Goal: Task Accomplishment & Management: Manage account settings

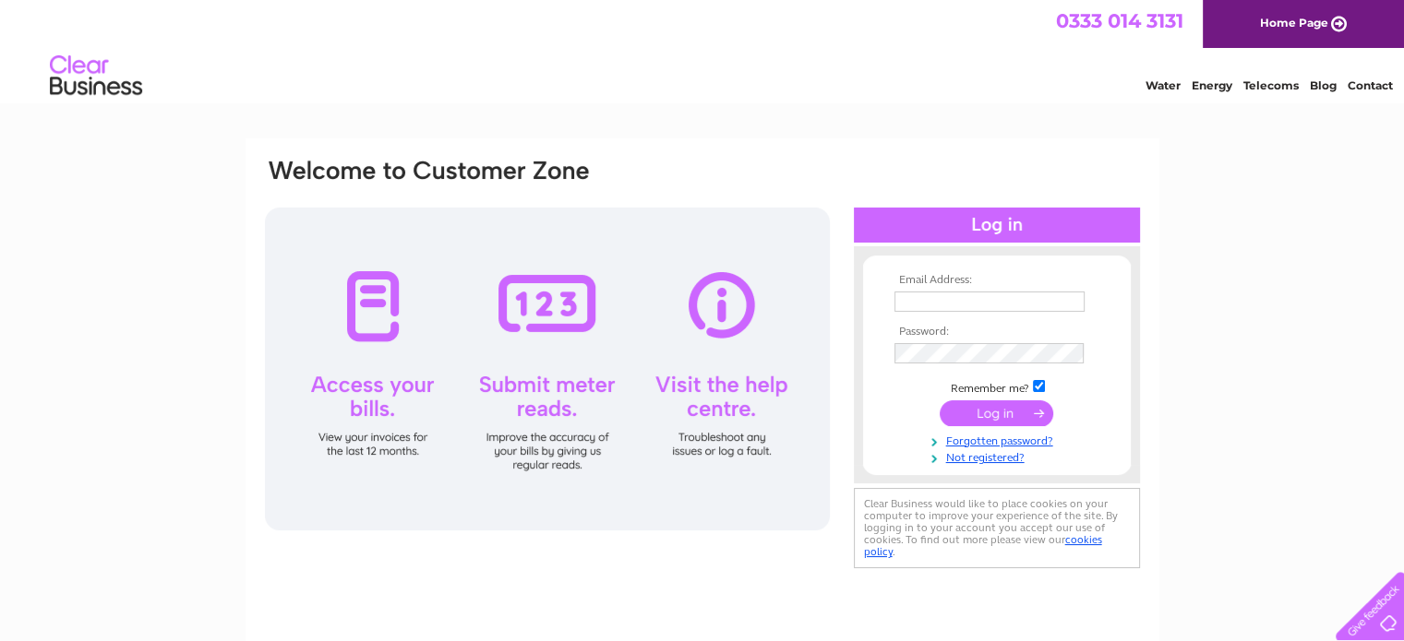
type input "cnestac@yahoo.co.uk"
click at [1012, 416] on input "submit" at bounding box center [997, 414] width 114 height 26
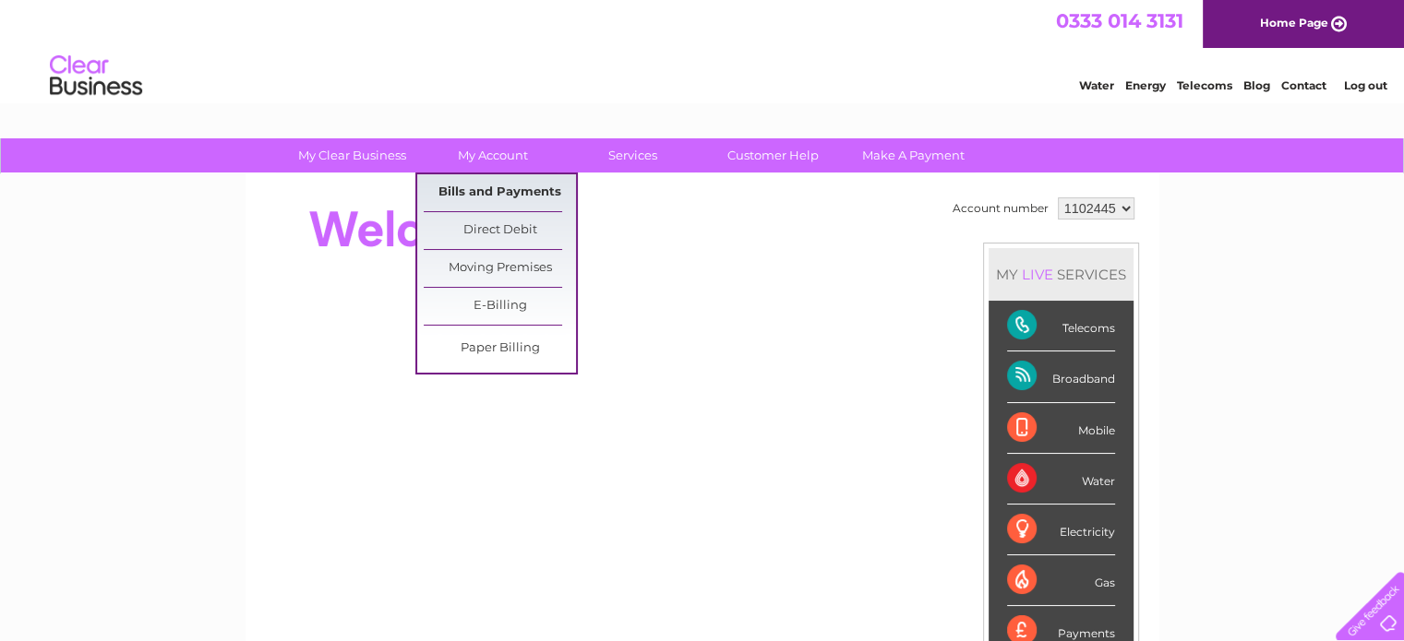
click at [483, 184] on link "Bills and Payments" at bounding box center [500, 192] width 152 height 37
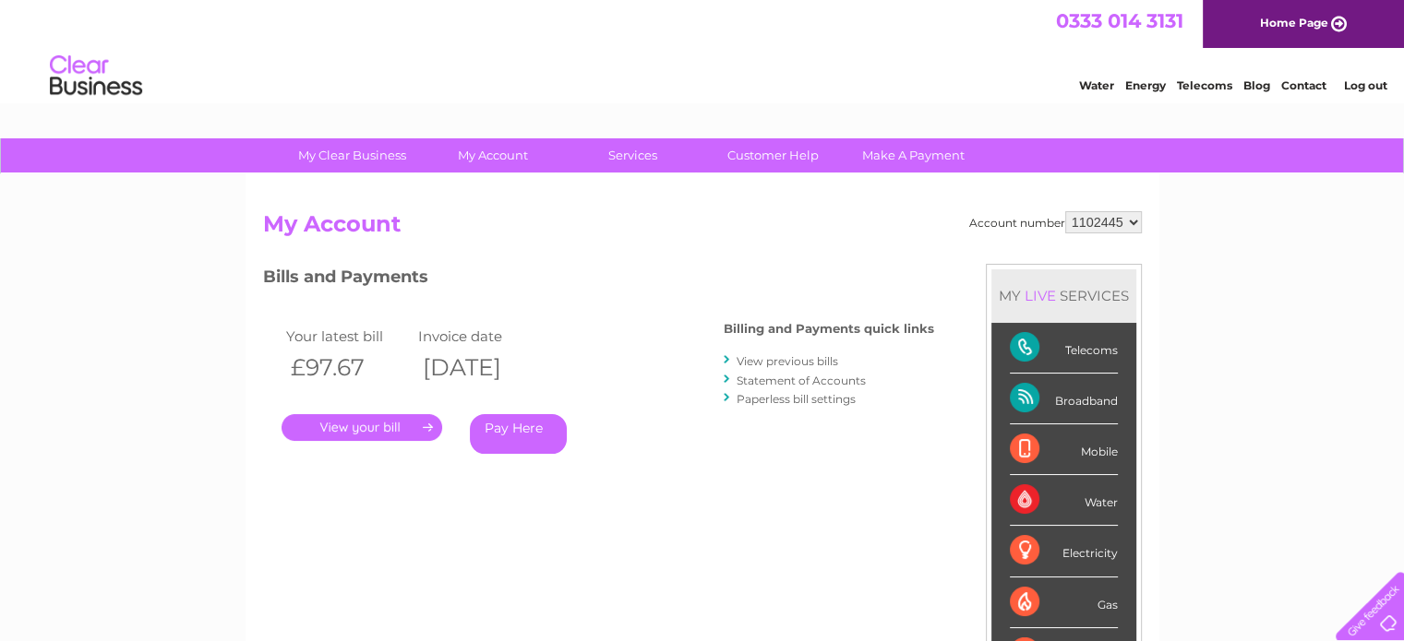
click at [399, 429] on link "." at bounding box center [361, 427] width 161 height 27
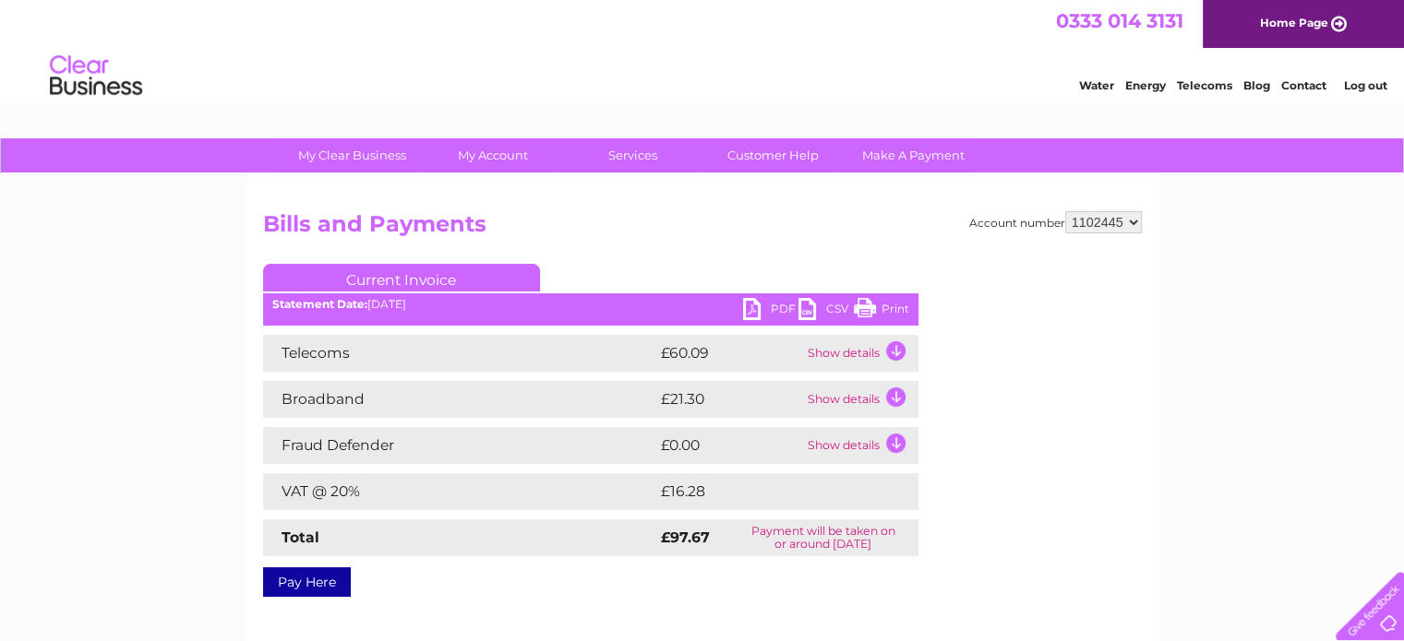
click at [891, 353] on td "Show details" at bounding box center [860, 353] width 115 height 37
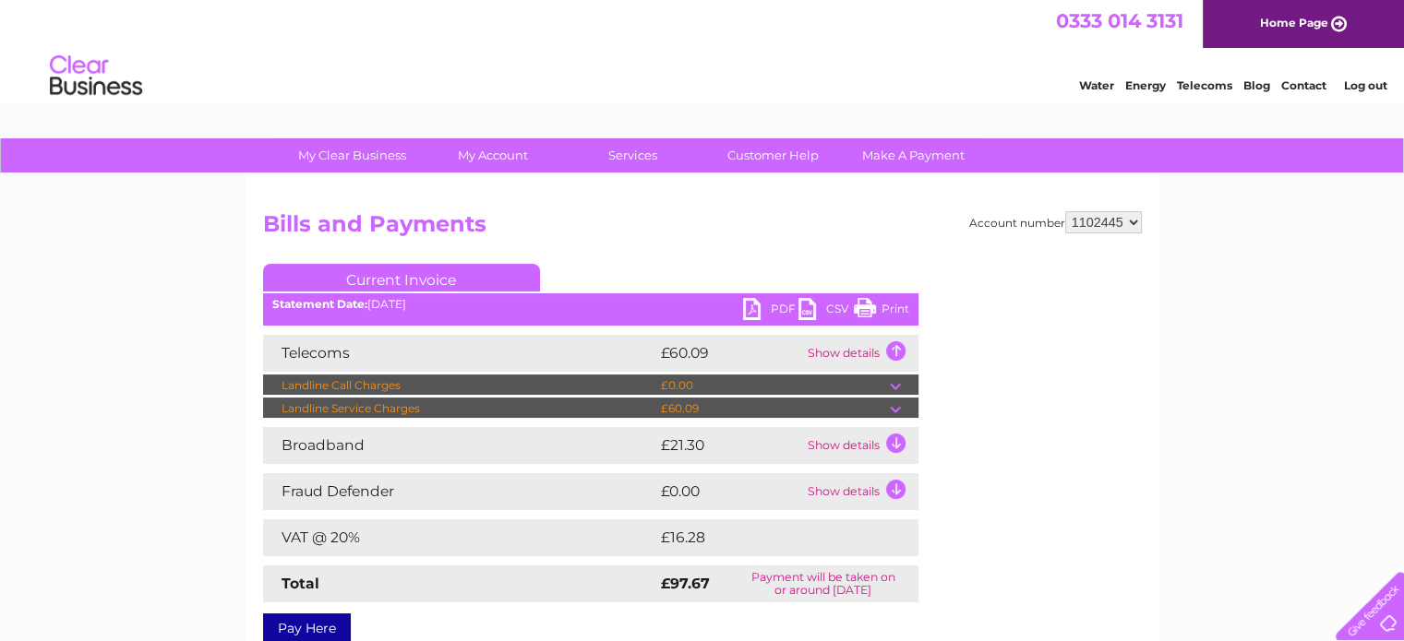
click at [893, 444] on td "Show details" at bounding box center [860, 445] width 115 height 37
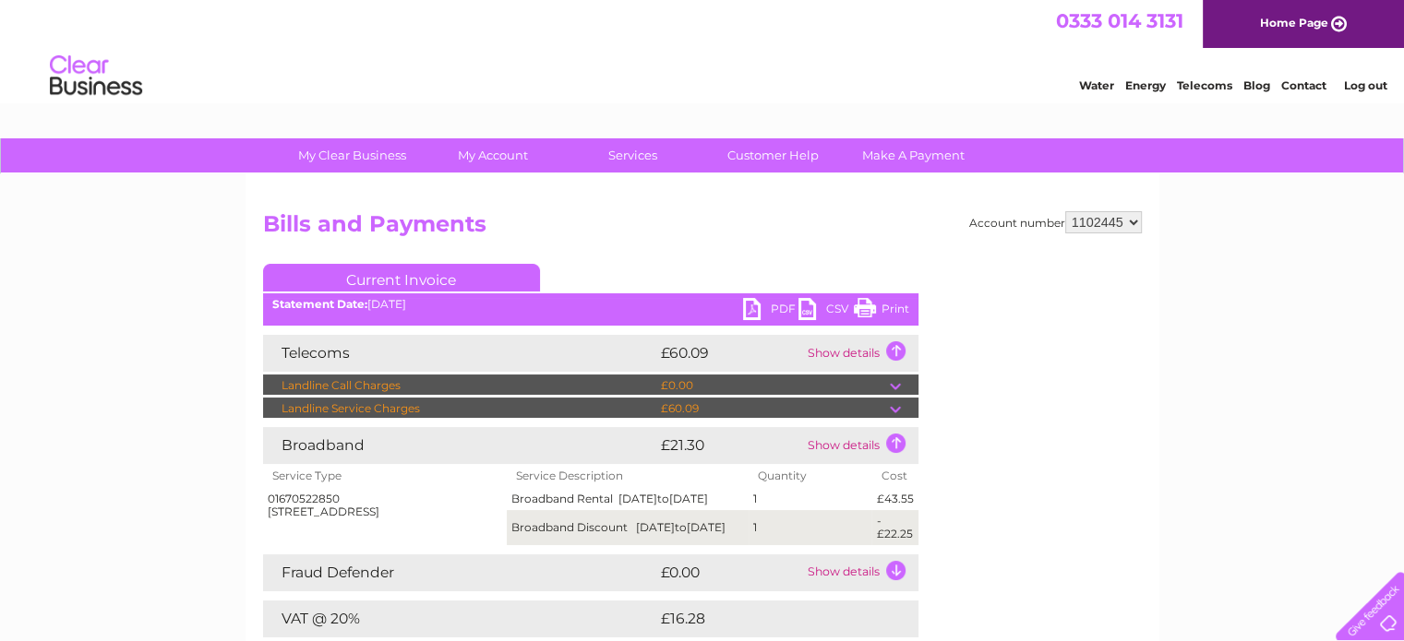
click at [904, 580] on td "Show details" at bounding box center [860, 573] width 115 height 37
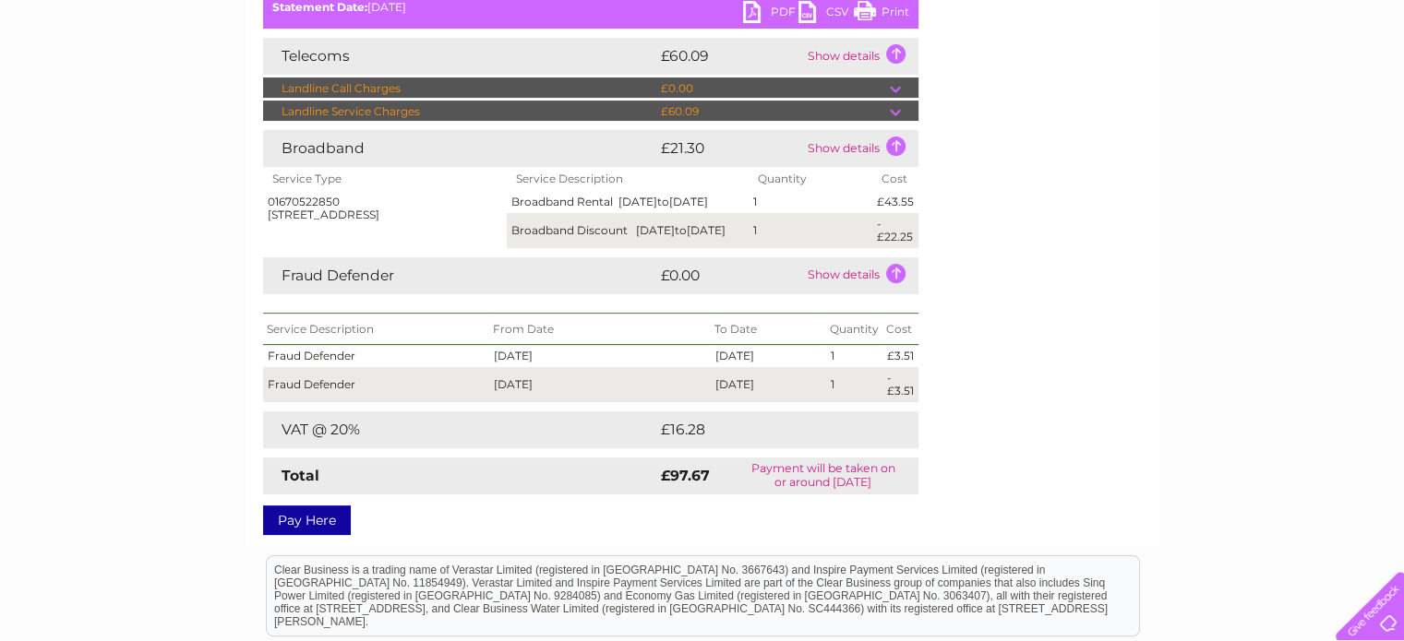
scroll to position [304, 0]
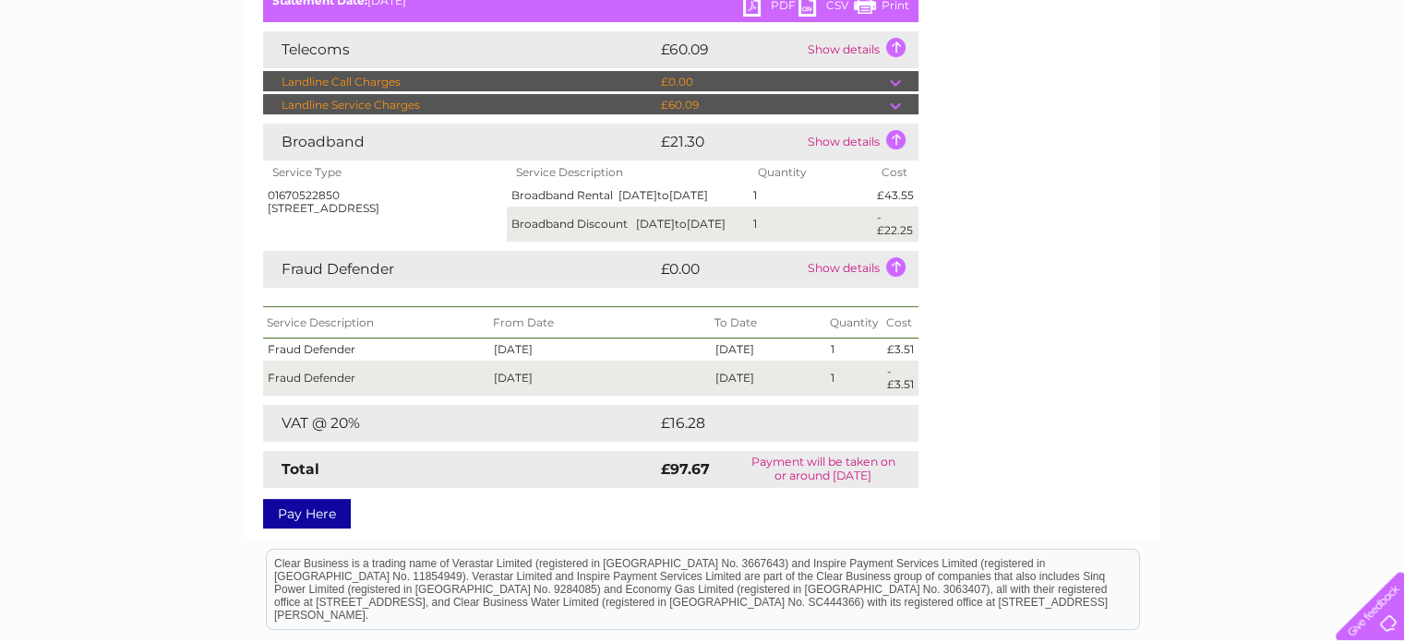
click at [843, 283] on td "Show details" at bounding box center [860, 269] width 115 height 37
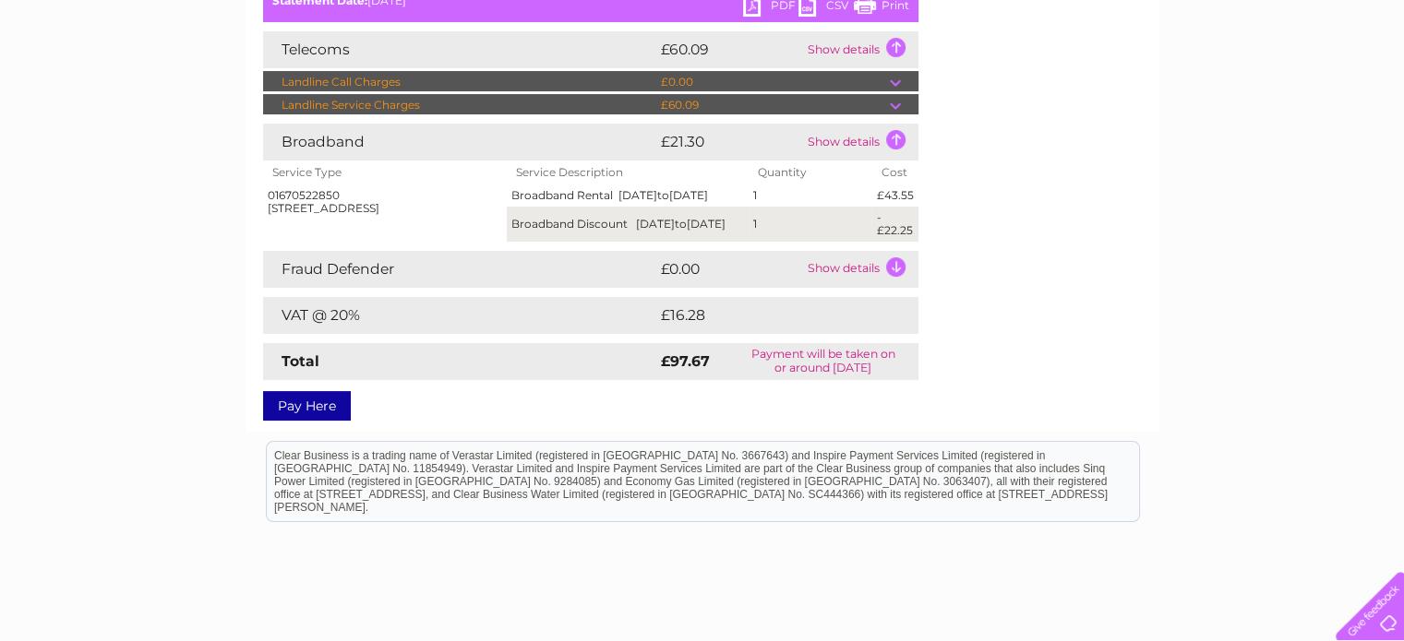
click at [843, 283] on td "Show details" at bounding box center [860, 269] width 115 height 37
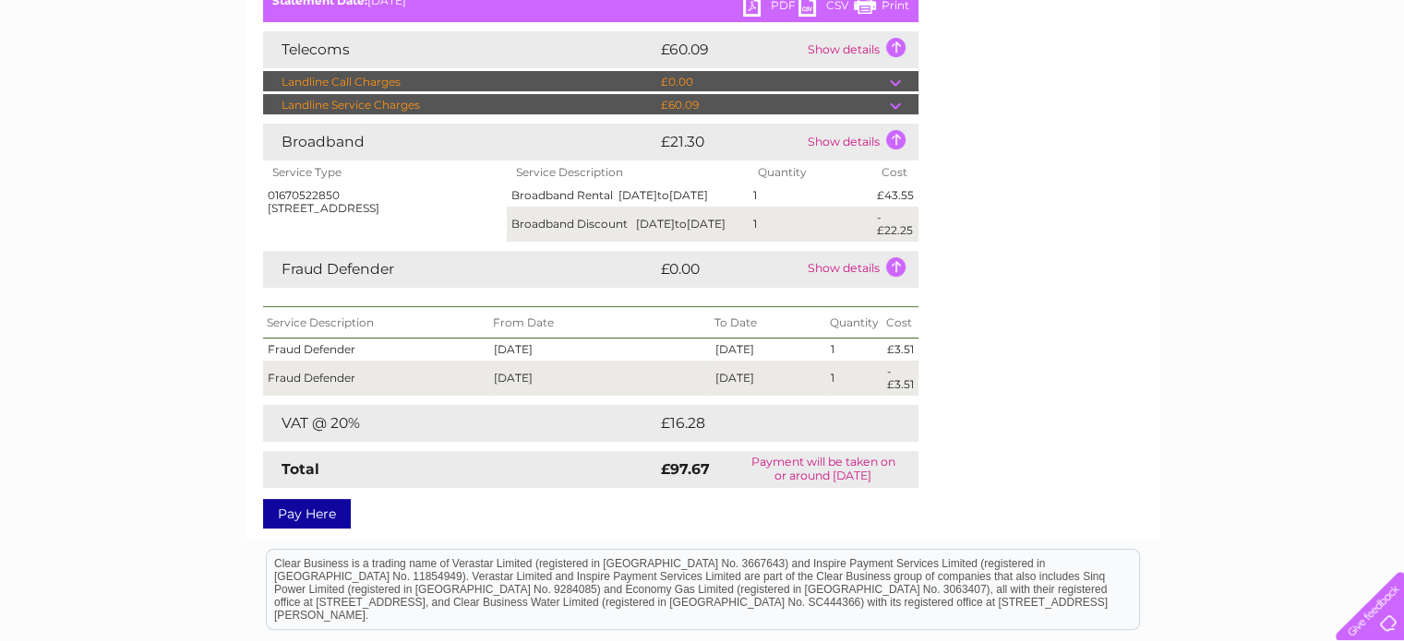
click at [866, 15] on link "Print" at bounding box center [881, 7] width 55 height 27
